Goal: Task Accomplishment & Management: Manage account settings

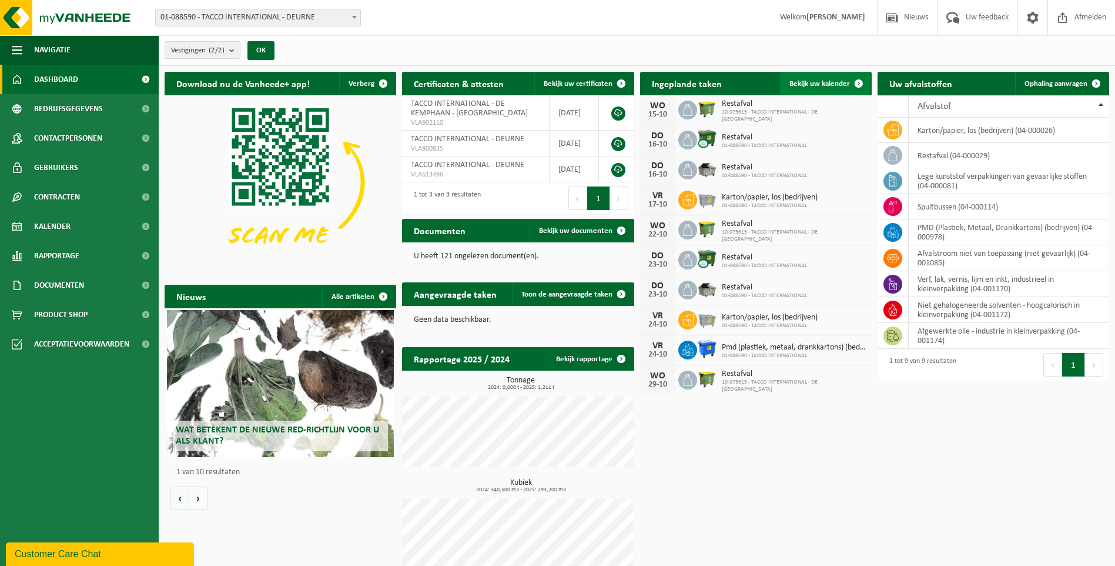
click at [810, 82] on span "Bekijk uw kalender" at bounding box center [820, 84] width 61 height 8
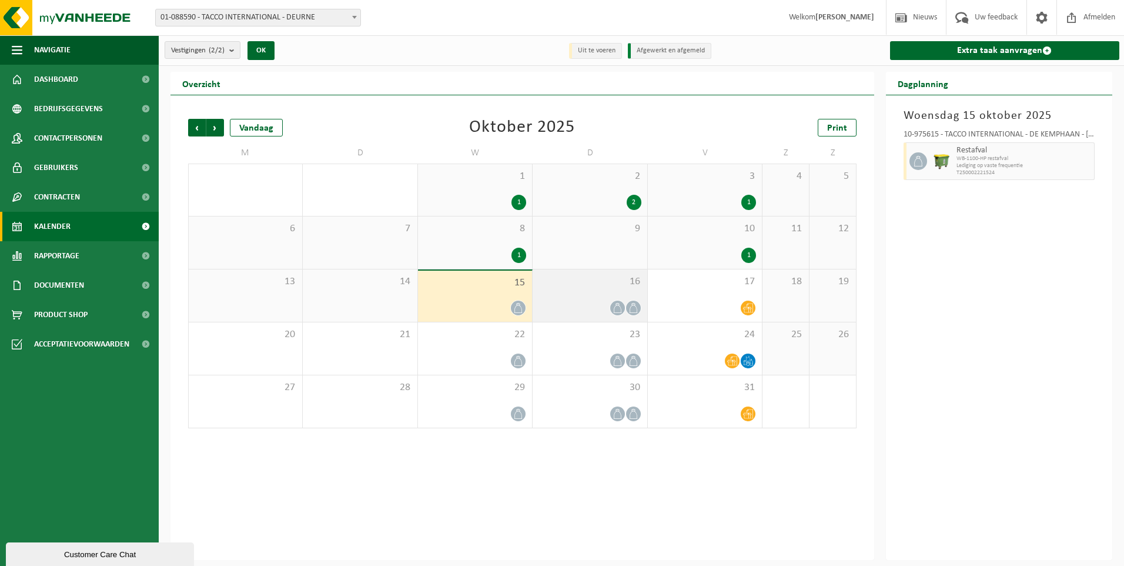
click at [614, 304] on icon at bounding box center [618, 308] width 10 height 10
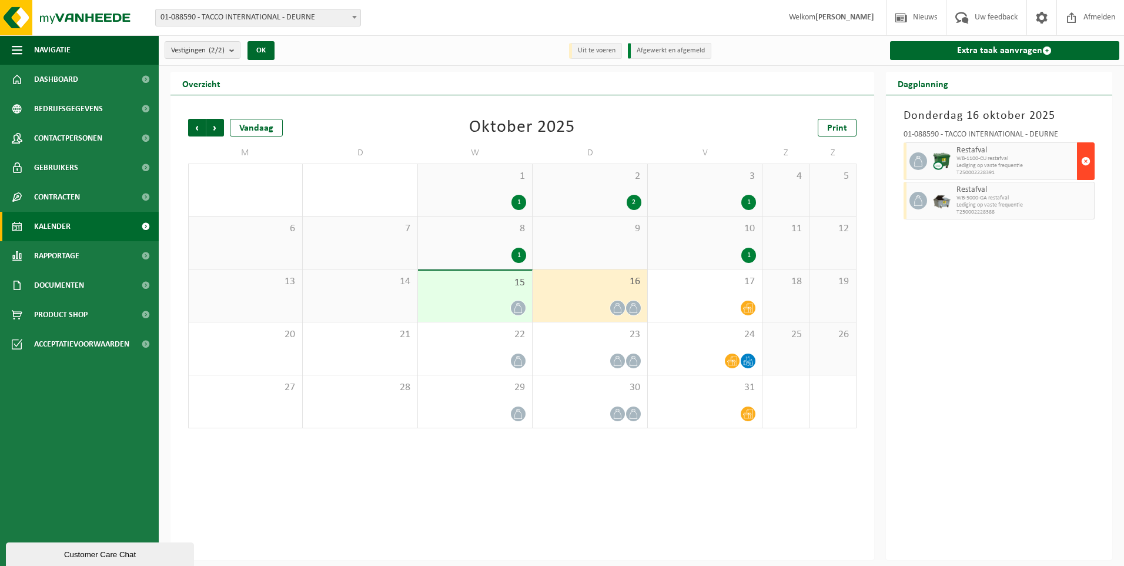
click at [1085, 158] on span "button" at bounding box center [1085, 161] width 9 height 24
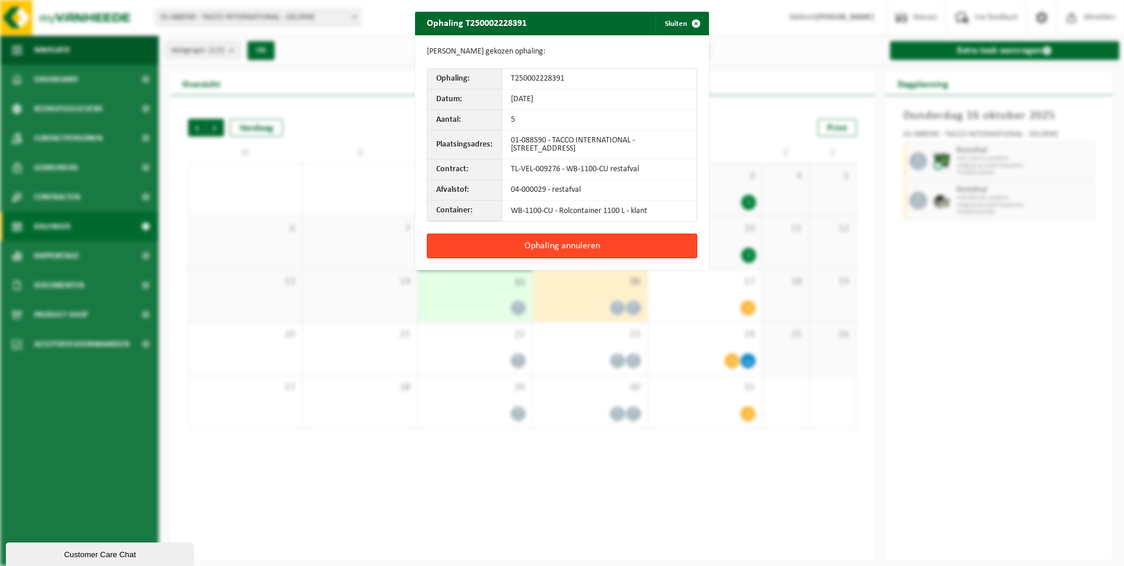
click at [593, 246] on button "Ophaling annuleren" at bounding box center [562, 245] width 270 height 25
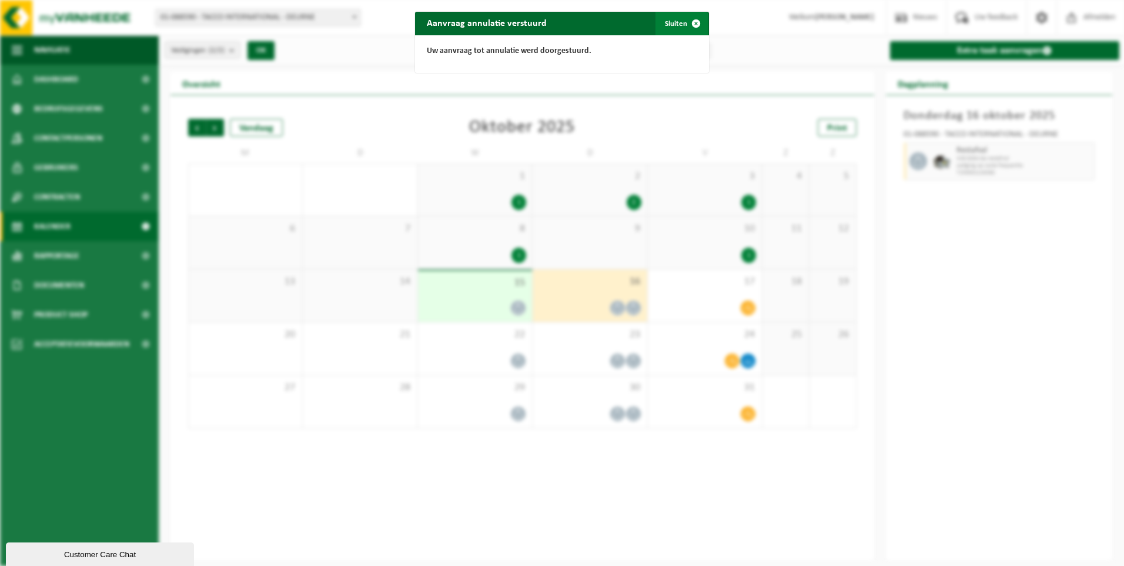
click at [672, 18] on button "Sluiten" at bounding box center [682, 24] width 52 height 24
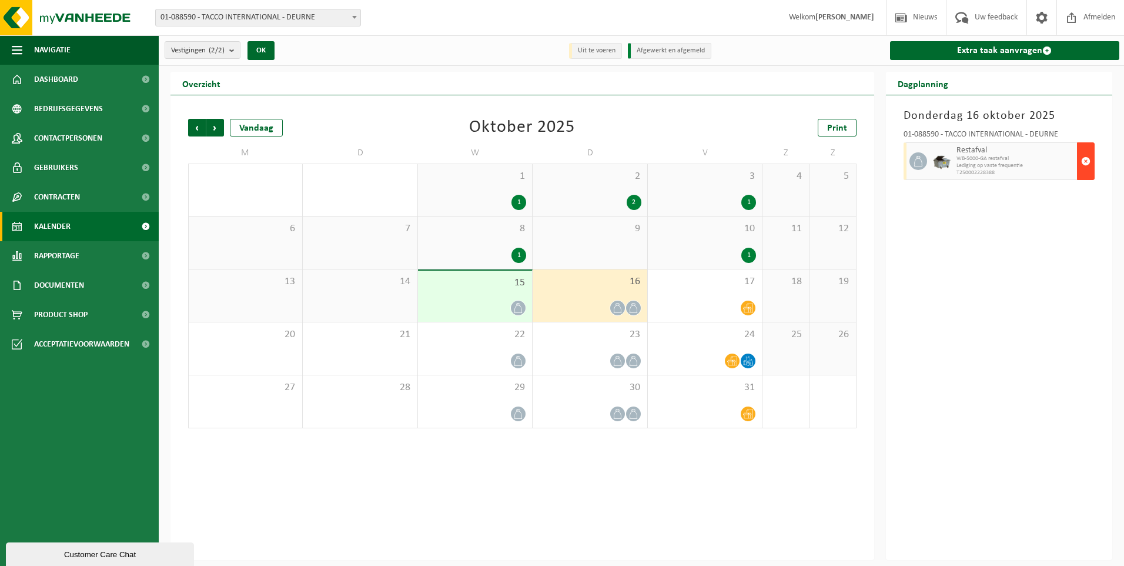
click at [1090, 158] on span "button" at bounding box center [1085, 161] width 9 height 24
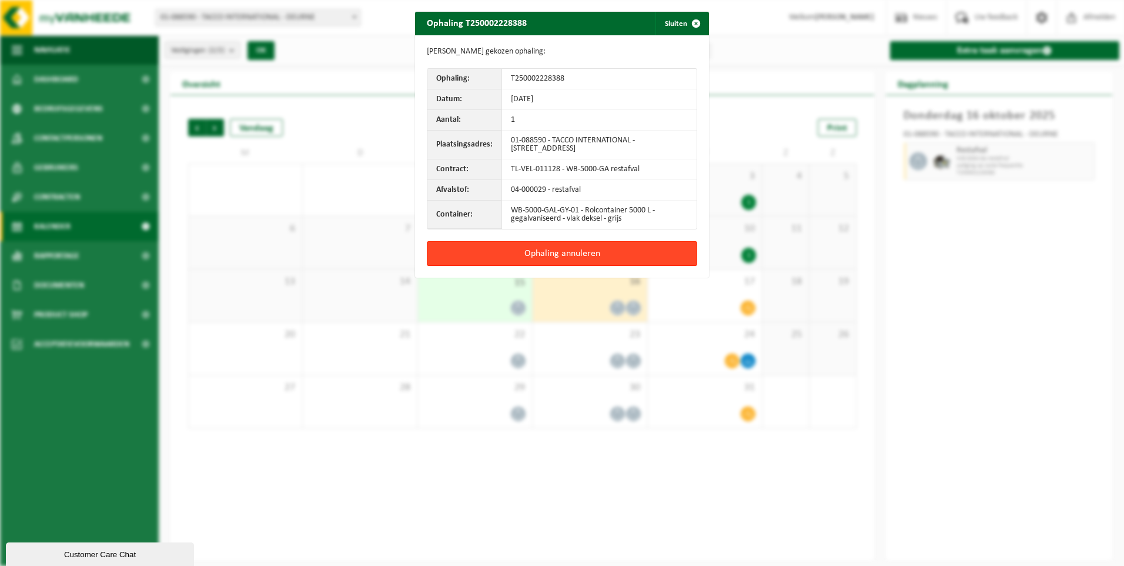
click at [593, 257] on button "Ophaling annuleren" at bounding box center [562, 253] width 270 height 25
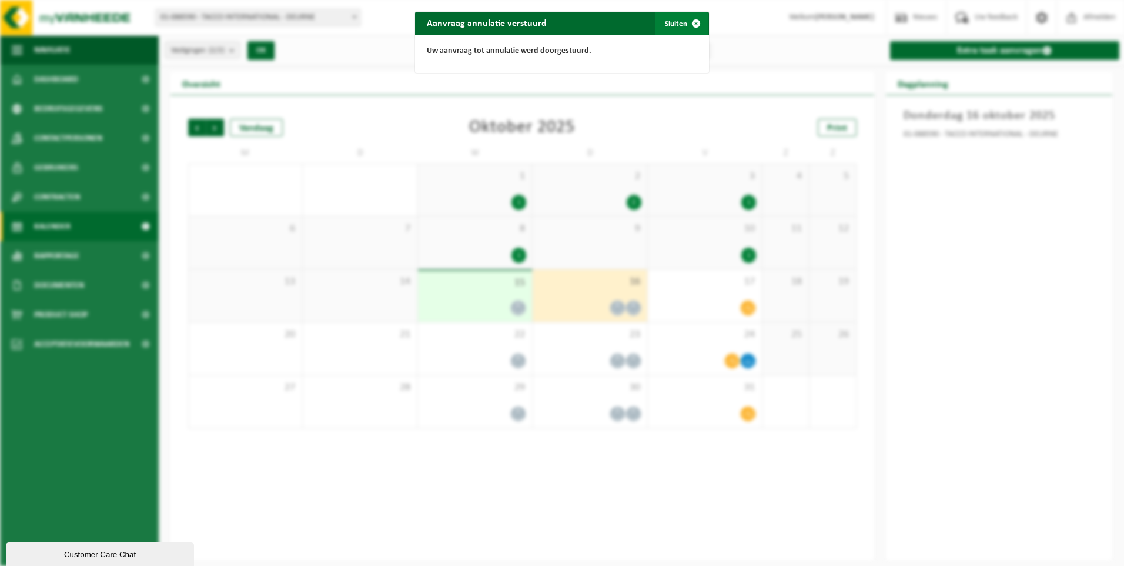
click at [670, 20] on button "Sluiten" at bounding box center [682, 24] width 52 height 24
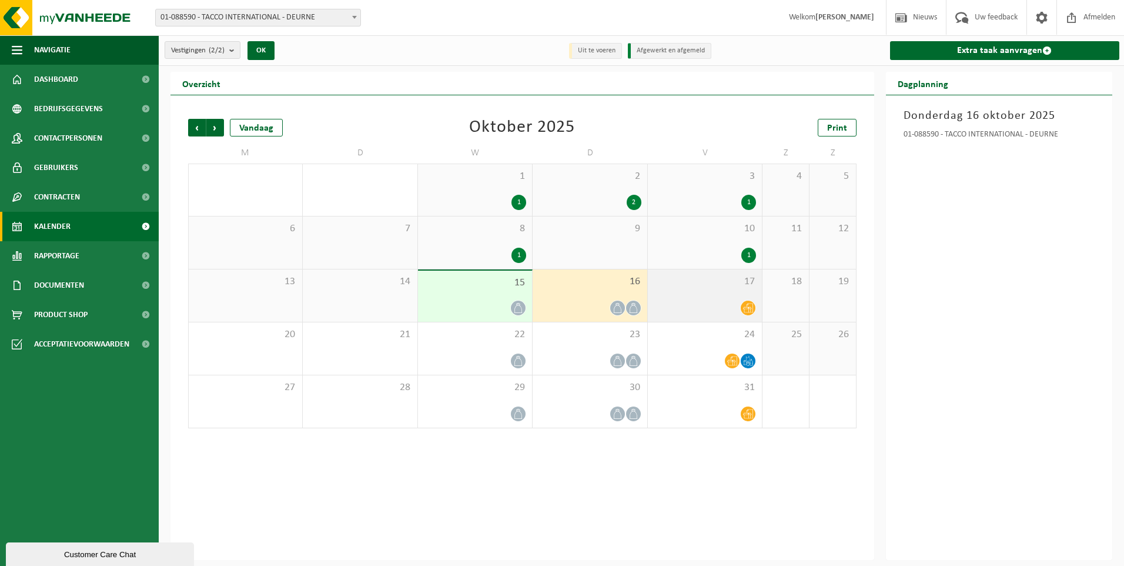
click at [696, 303] on div at bounding box center [705, 308] width 102 height 16
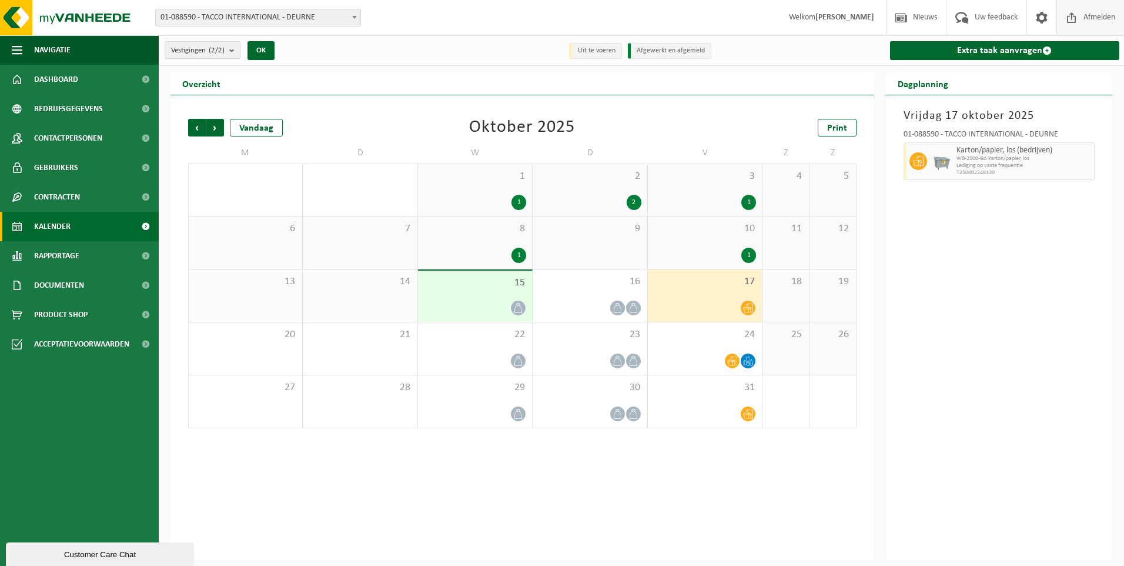
click at [1092, 12] on span "Afmelden" at bounding box center [1100, 17] width 38 height 35
